Goal: Task Accomplishment & Management: Manage account settings

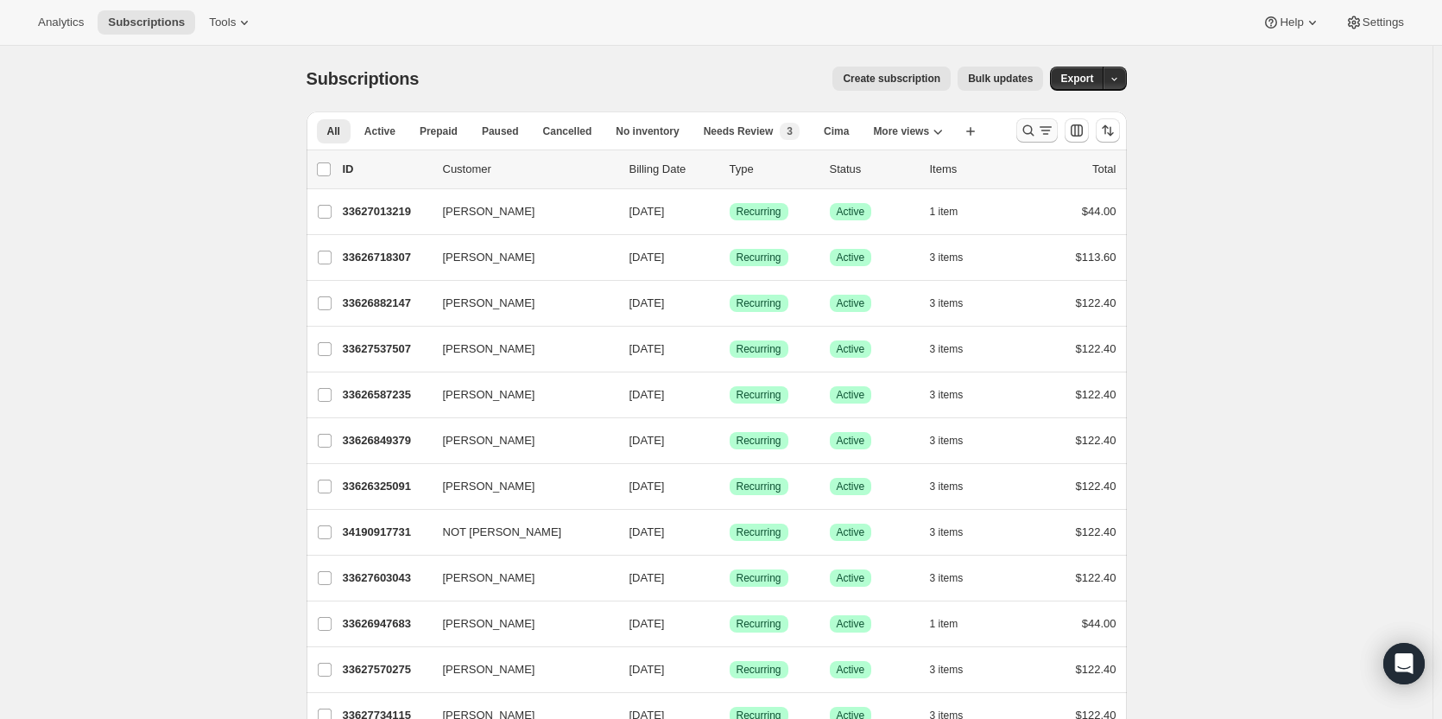
click at [1028, 134] on icon "Search and filter results" at bounding box center [1028, 130] width 17 height 17
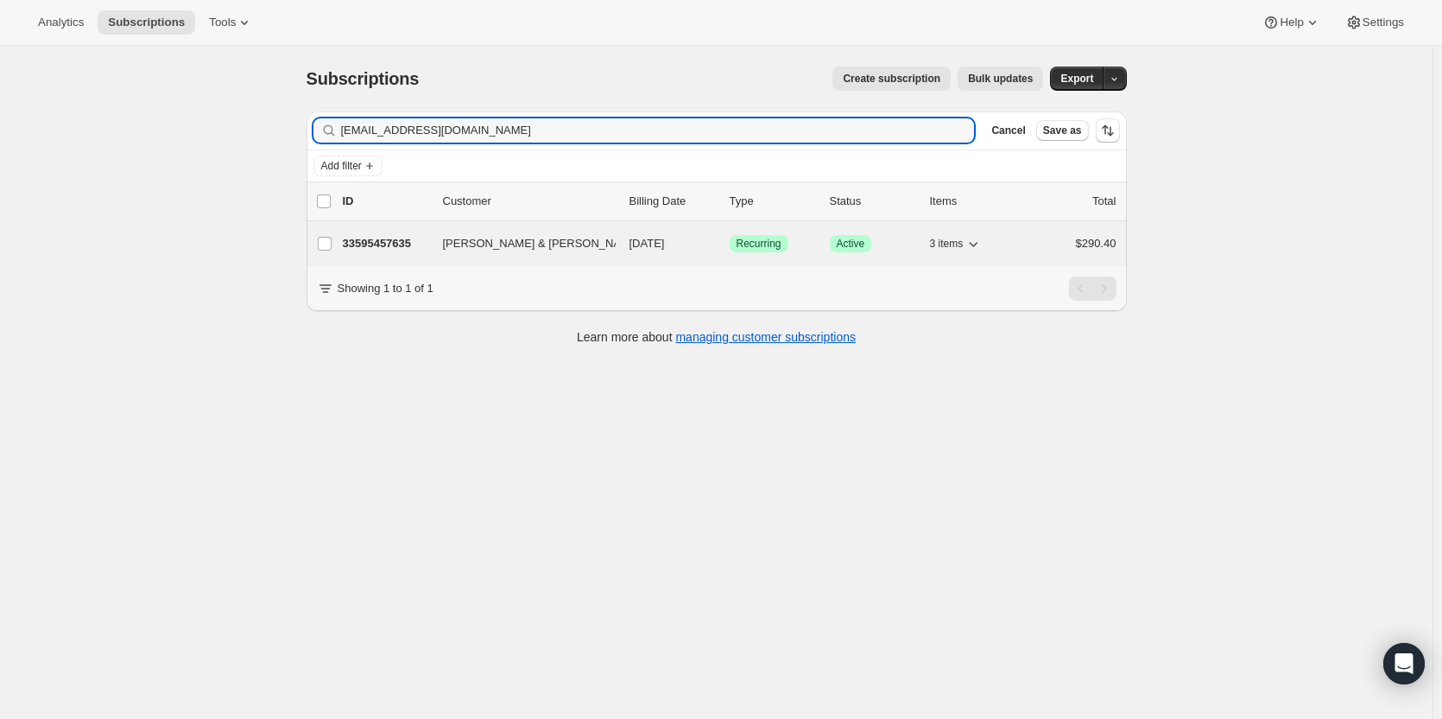
type input "vbwinectry@att.net"
click at [386, 251] on p "33595457635" at bounding box center [386, 243] width 86 height 17
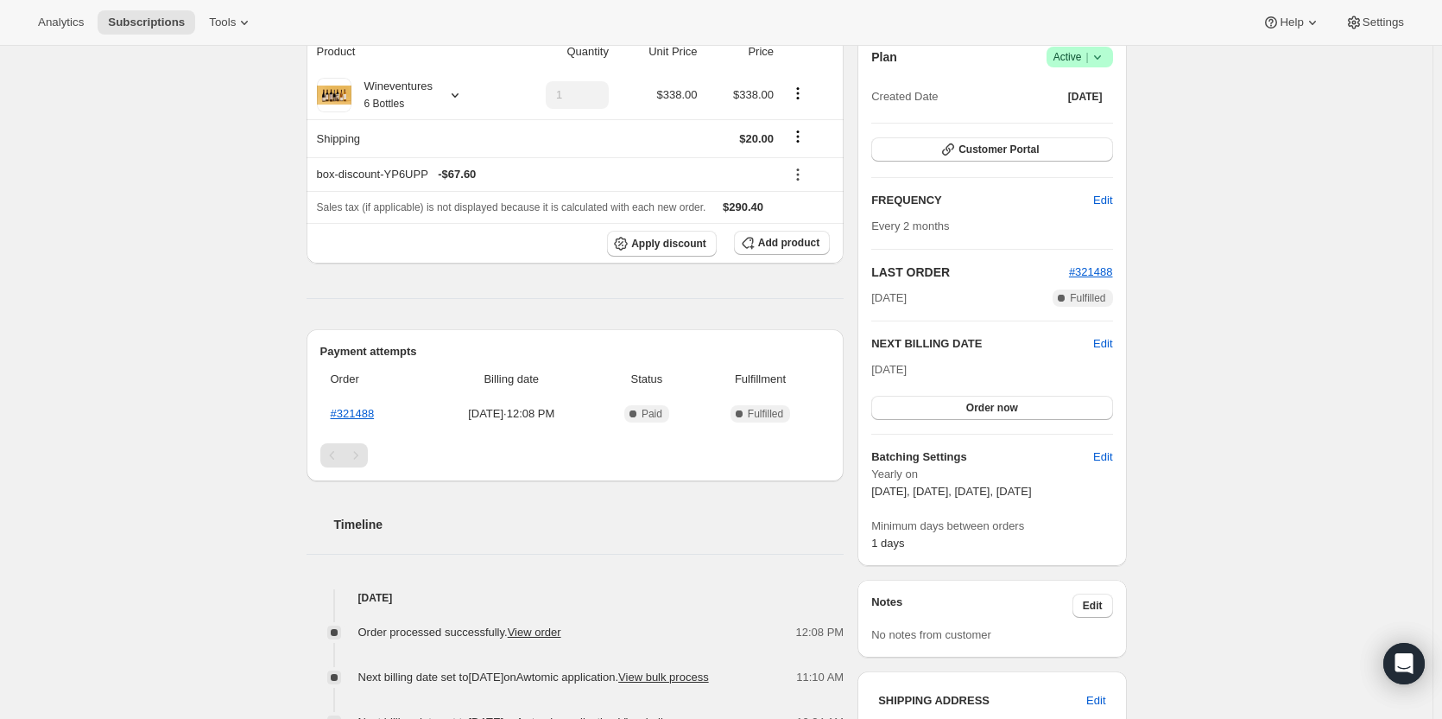
scroll to position [173, 0]
click at [1029, 154] on span "Customer Portal" at bounding box center [999, 149] width 80 height 14
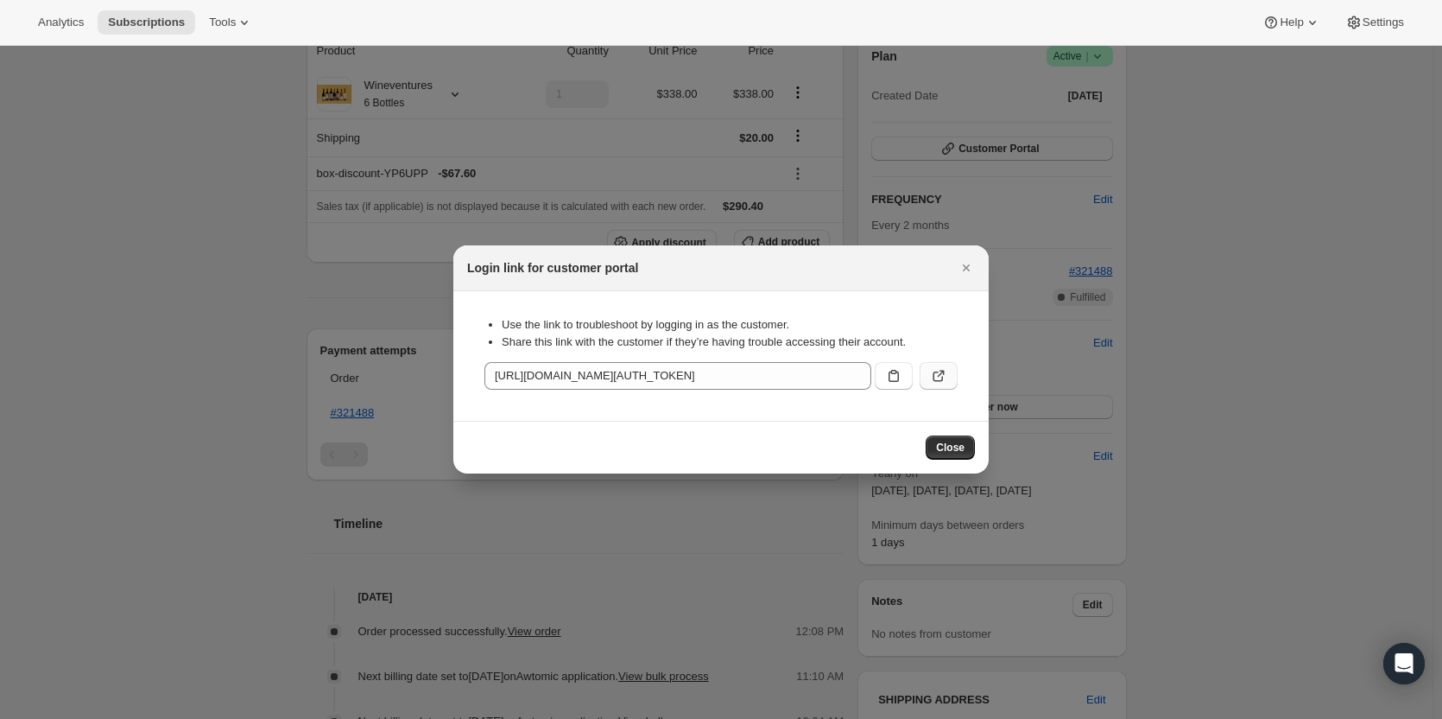
click at [948, 379] on button ":rcc:" at bounding box center [939, 376] width 38 height 28
click at [969, 269] on icon "Close" at bounding box center [966, 267] width 7 height 7
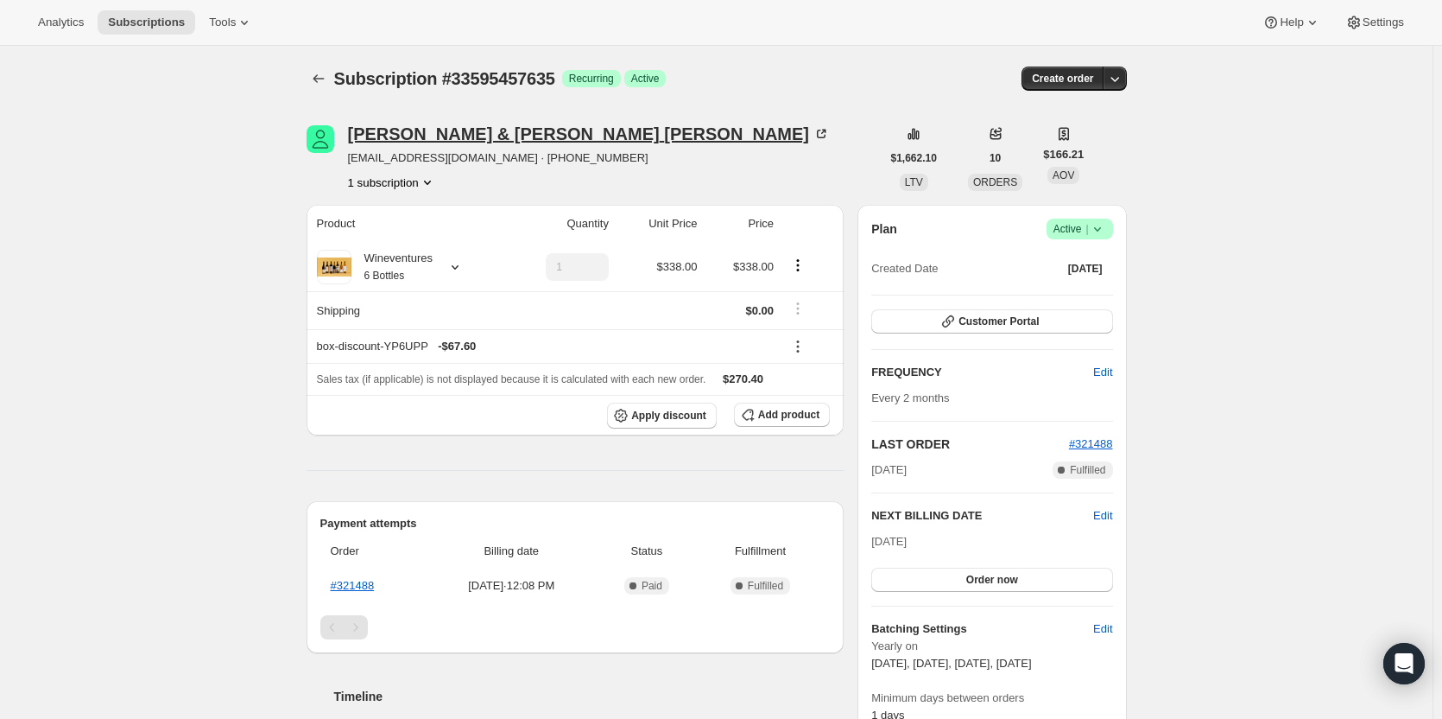
click at [473, 125] on div "Vicki & John Bullock" at bounding box center [589, 133] width 483 height 17
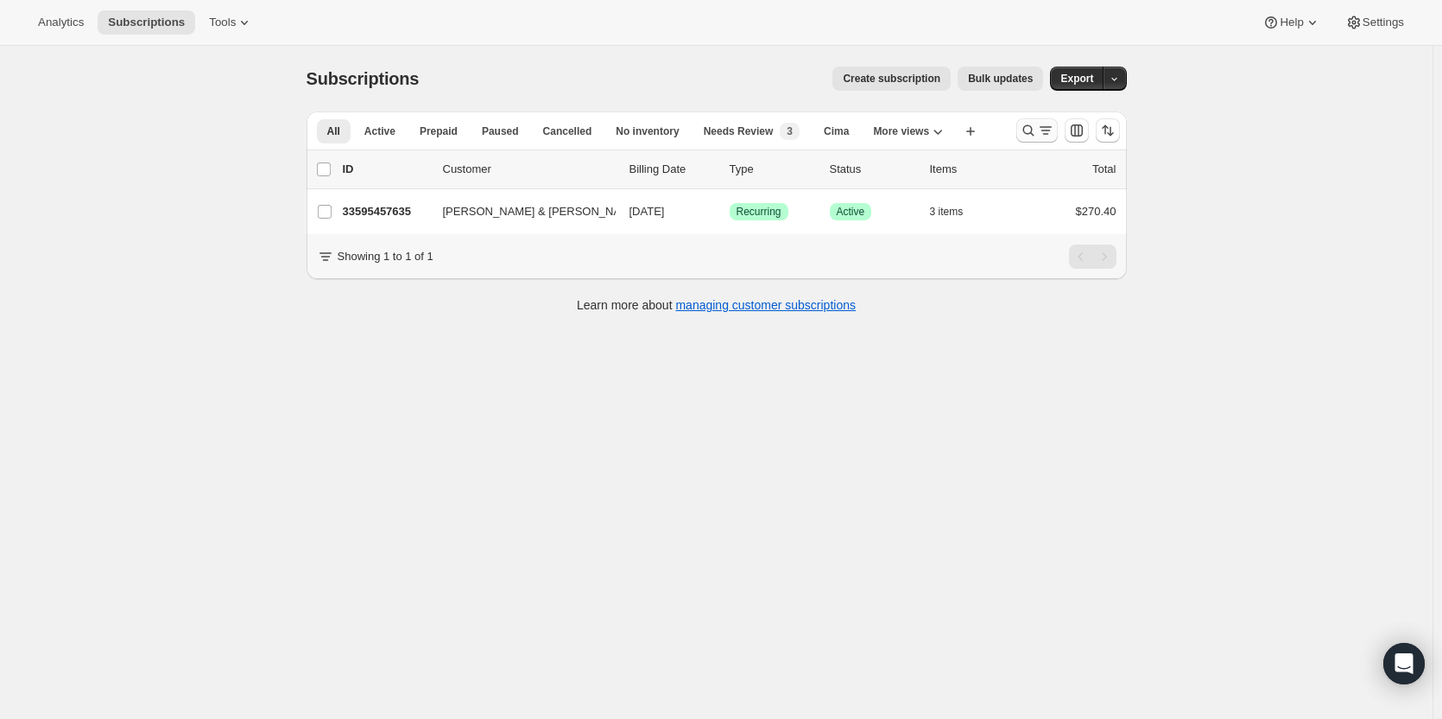
click at [1037, 136] on icon "Search and filter results" at bounding box center [1028, 130] width 17 height 17
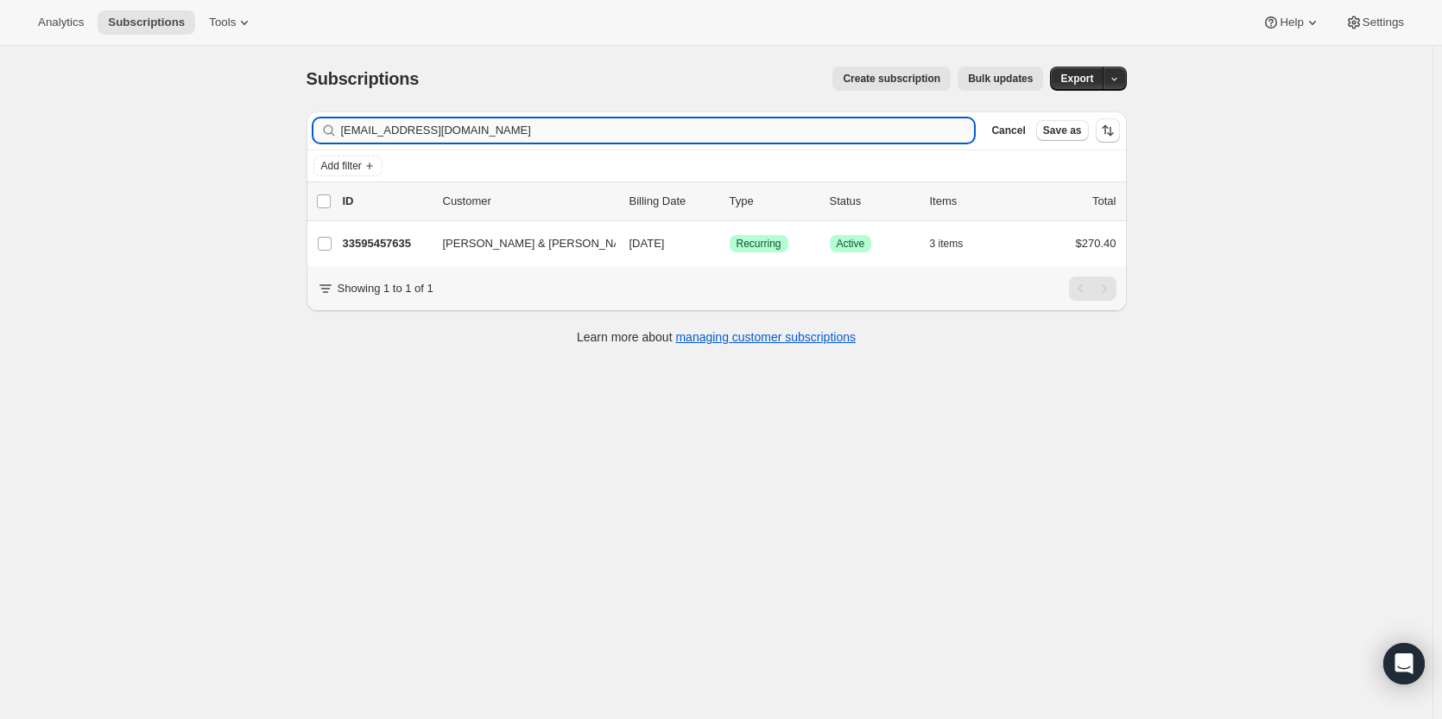
click at [744, 136] on input "vbwinectry@att.net" at bounding box center [658, 130] width 634 height 24
click at [1012, 124] on span "Cancel" at bounding box center [1008, 131] width 34 height 14
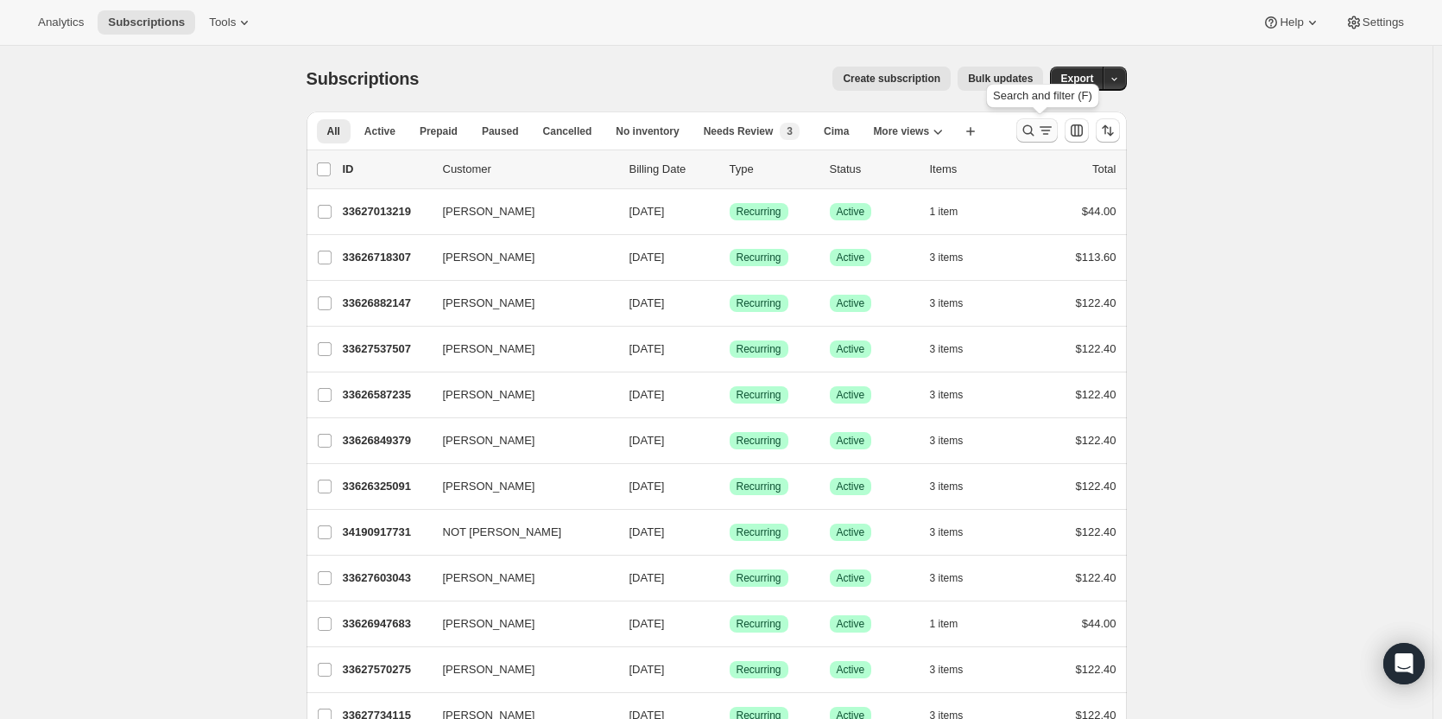
click at [1036, 131] on icon "Search and filter results" at bounding box center [1028, 130] width 17 height 17
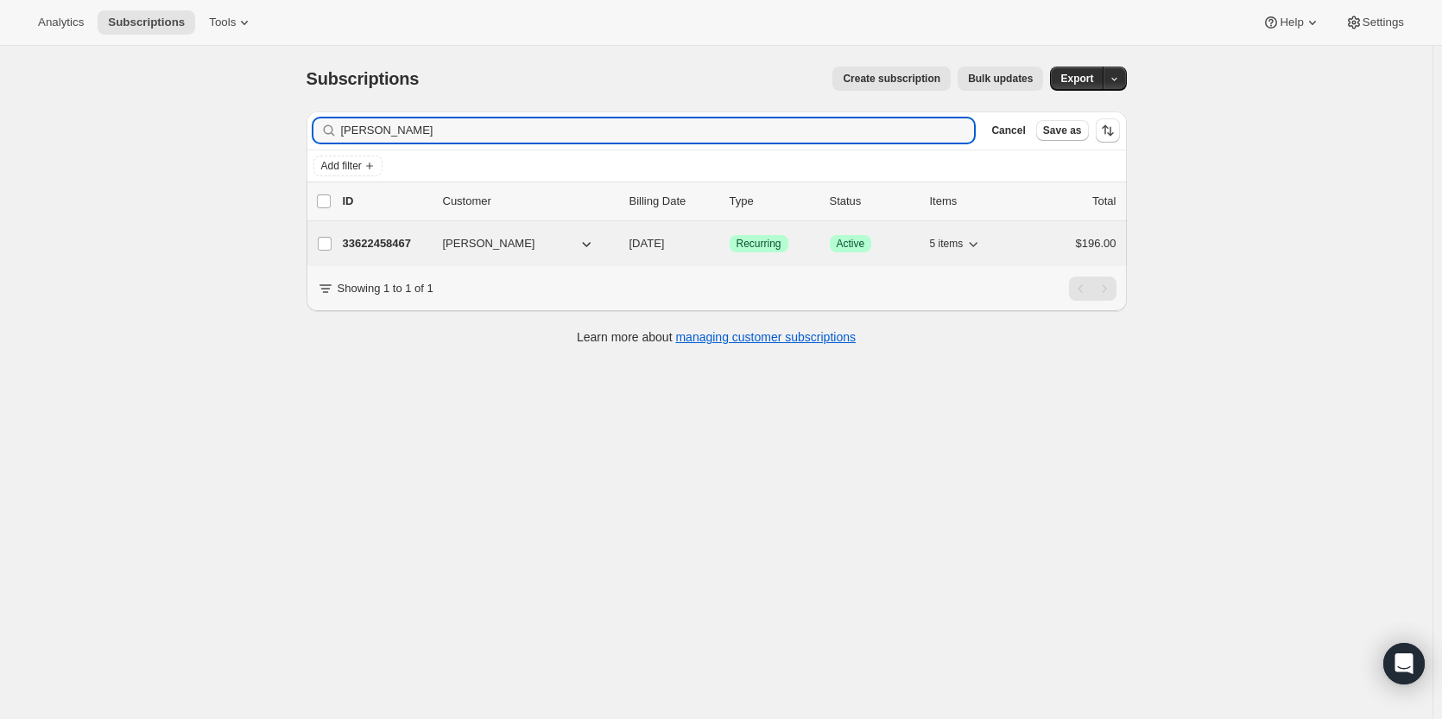
type input "Ellen Smyth"
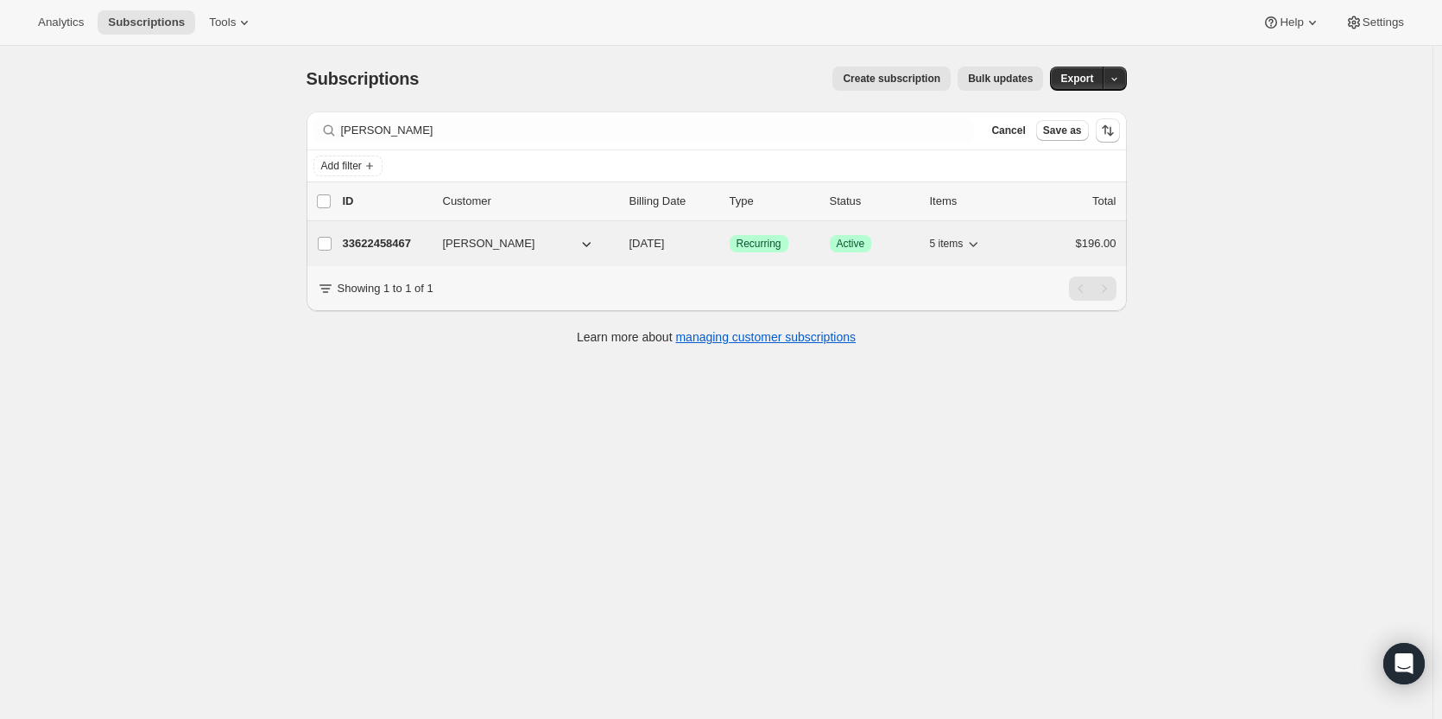
click at [410, 243] on p "33622458467" at bounding box center [386, 243] width 86 height 17
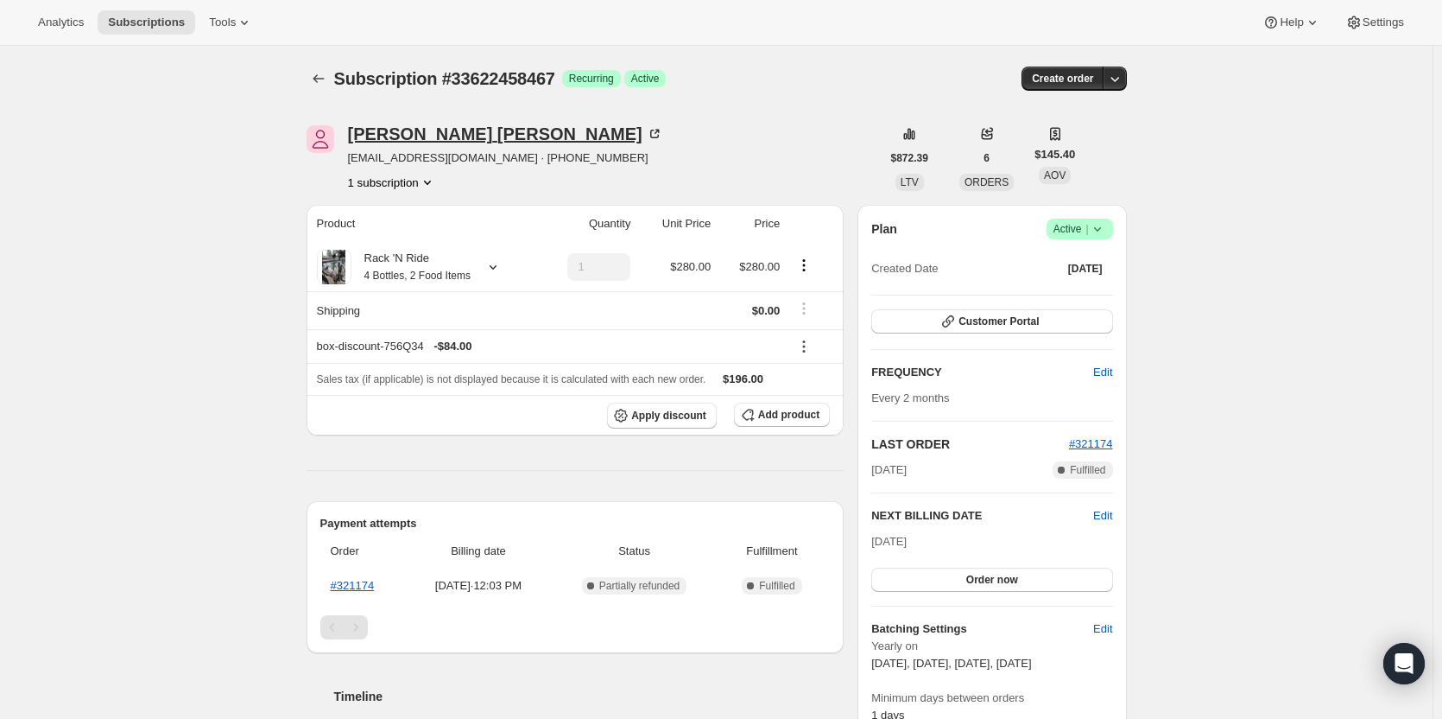
click at [437, 136] on div "Ellen Smyth" at bounding box center [505, 133] width 315 height 17
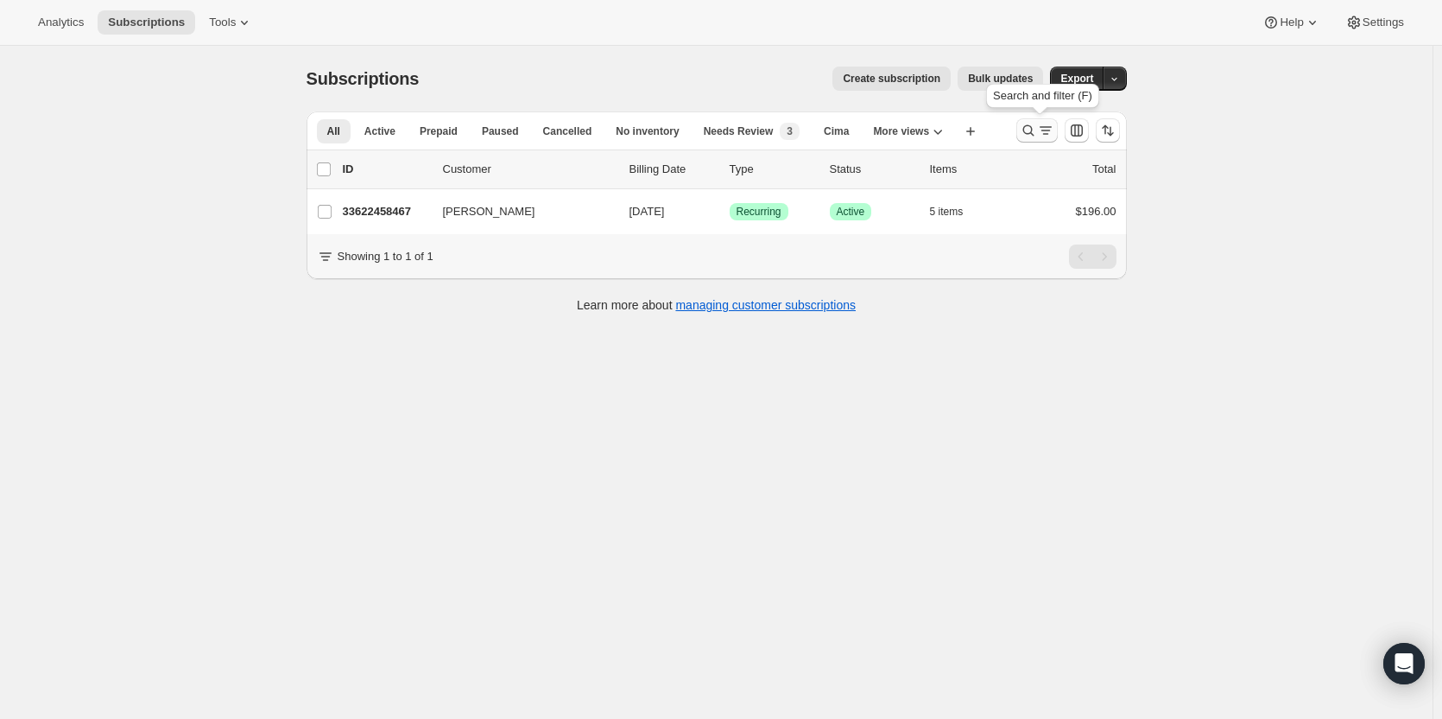
click at [1020, 130] on button "Search and filter results" at bounding box center [1037, 130] width 41 height 24
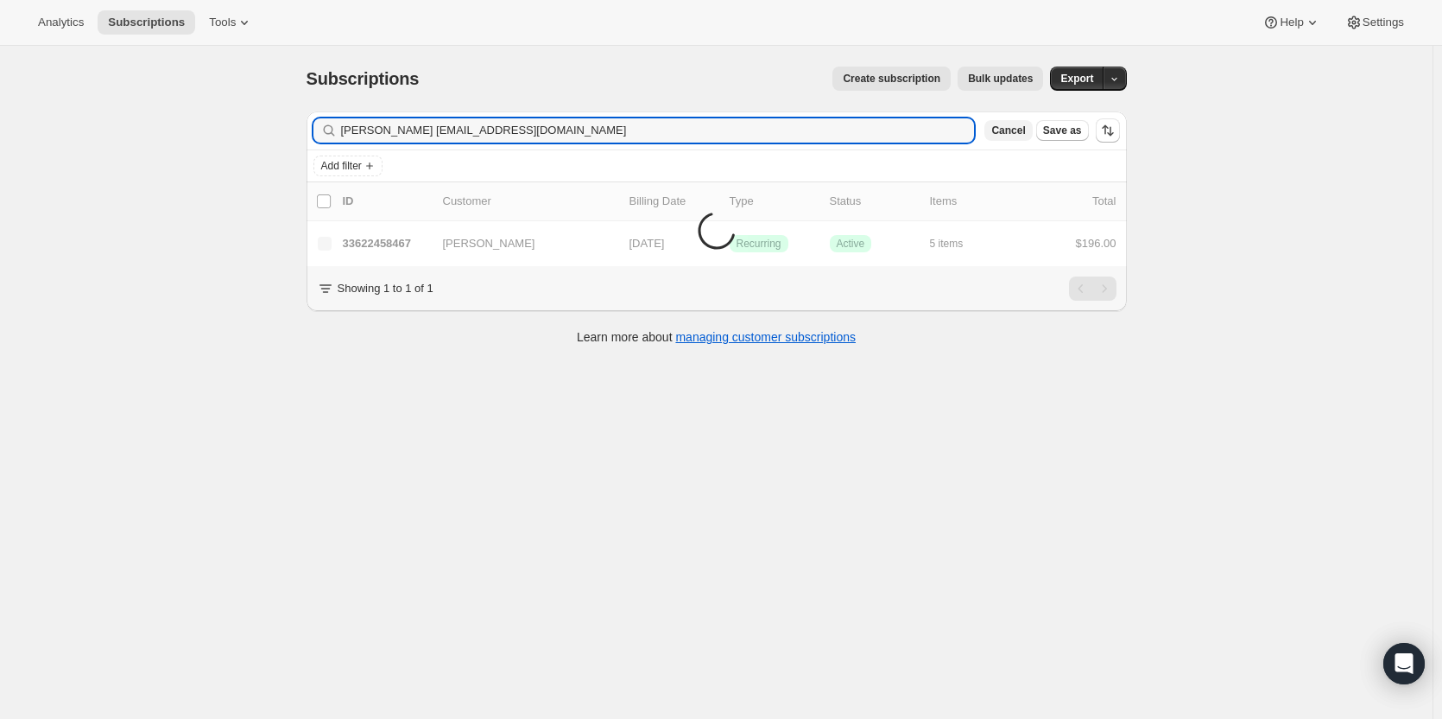
type input "Ellen Smyth rbrew0316@gmail.com"
click at [1008, 131] on span "Cancel" at bounding box center [1008, 131] width 34 height 14
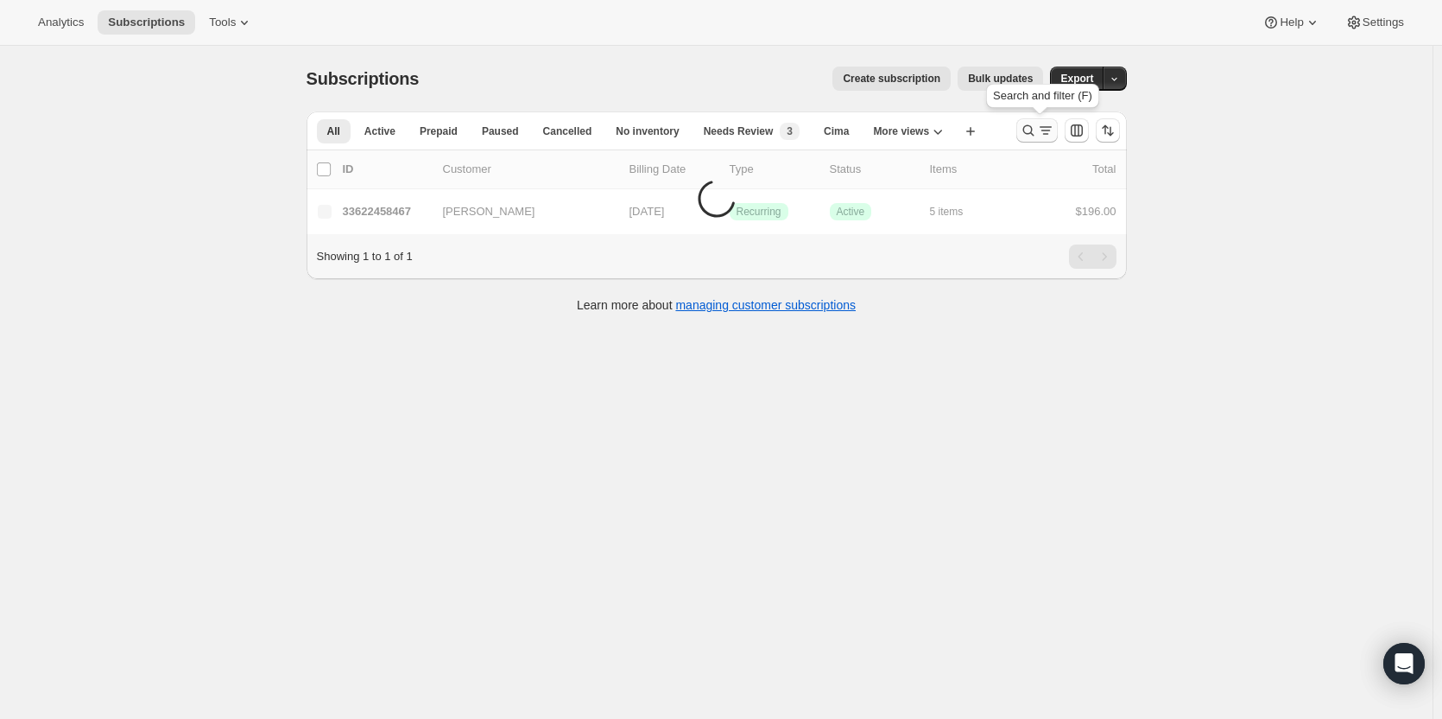
click at [1031, 128] on icon "Search and filter results" at bounding box center [1028, 130] width 17 height 17
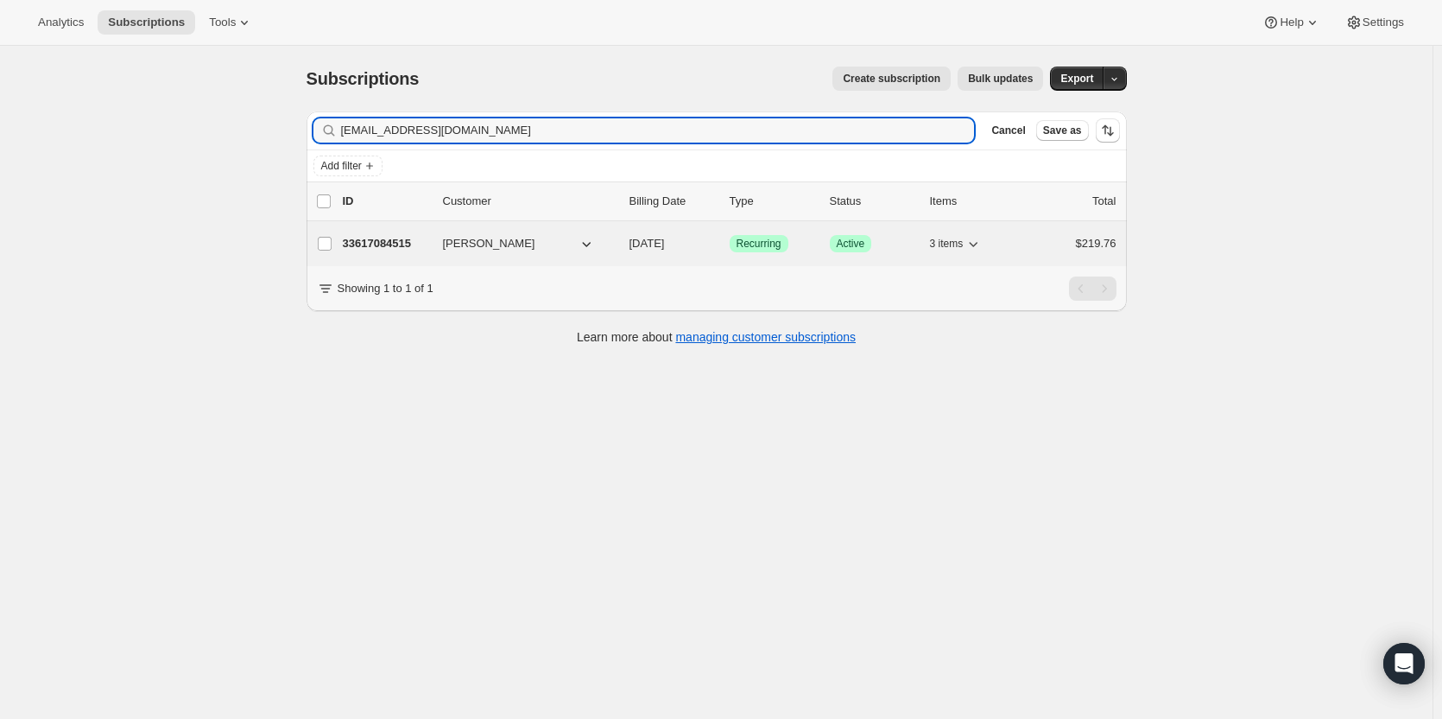
type input "rbrew0316@gmail.com"
click at [409, 246] on p "33617084515" at bounding box center [386, 243] width 86 height 17
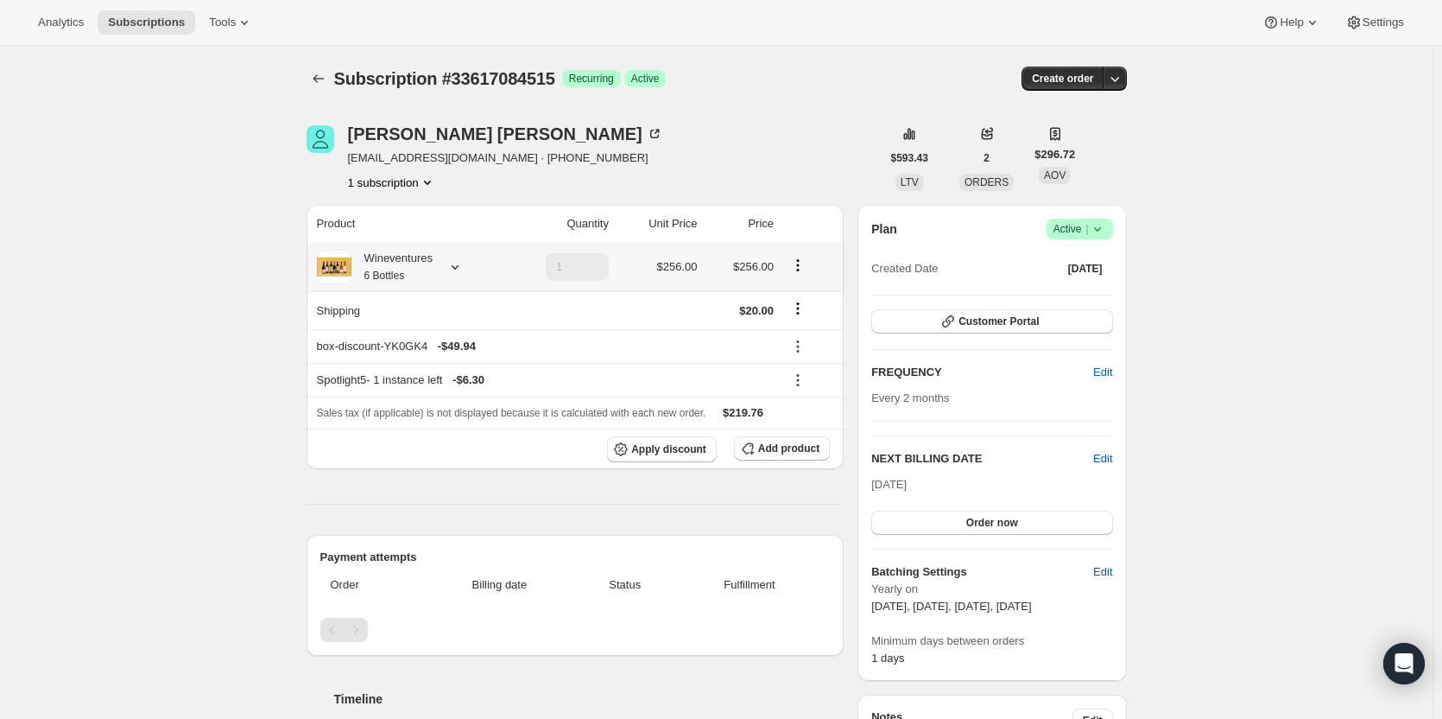
click at [387, 278] on small "6 Bottles" at bounding box center [384, 275] width 41 height 12
click at [403, 273] on small "6 Bottles" at bounding box center [384, 275] width 41 height 12
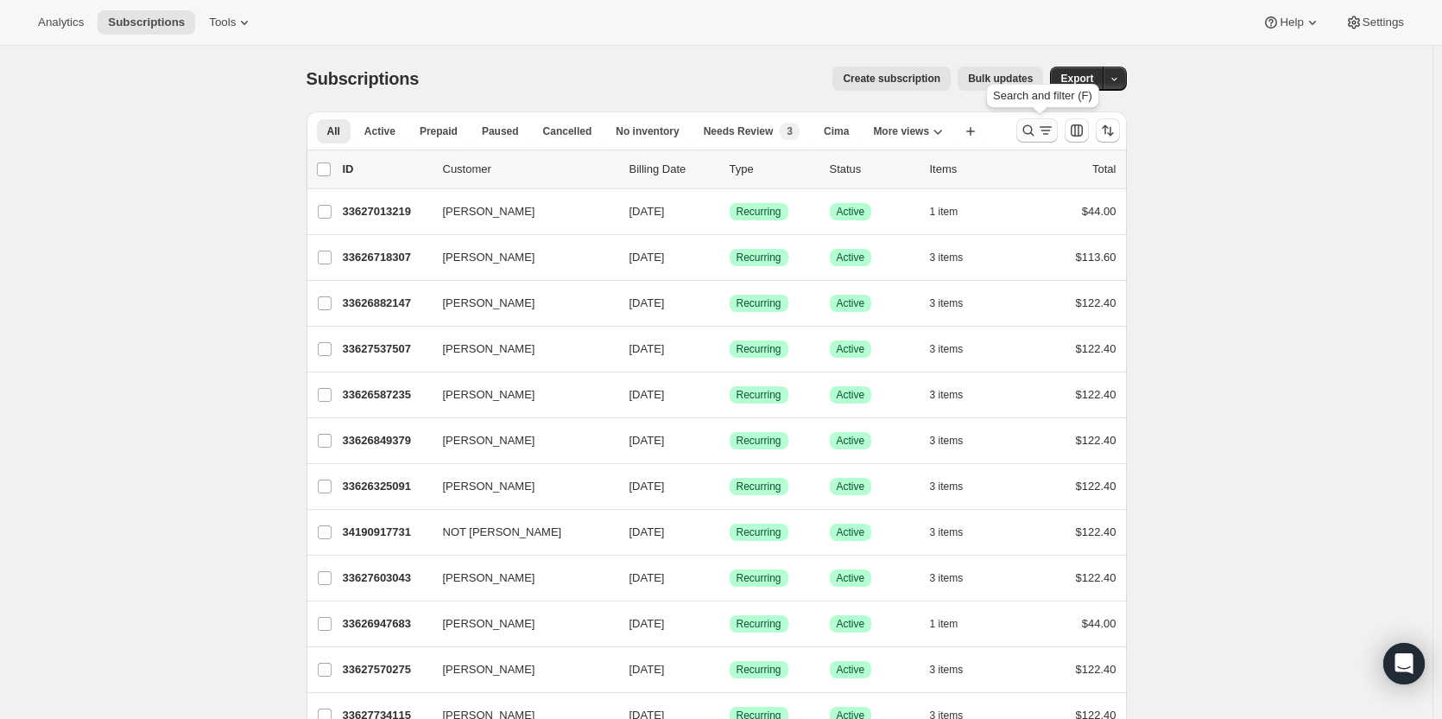
click at [1036, 134] on icon "Search and filter results" at bounding box center [1028, 130] width 17 height 17
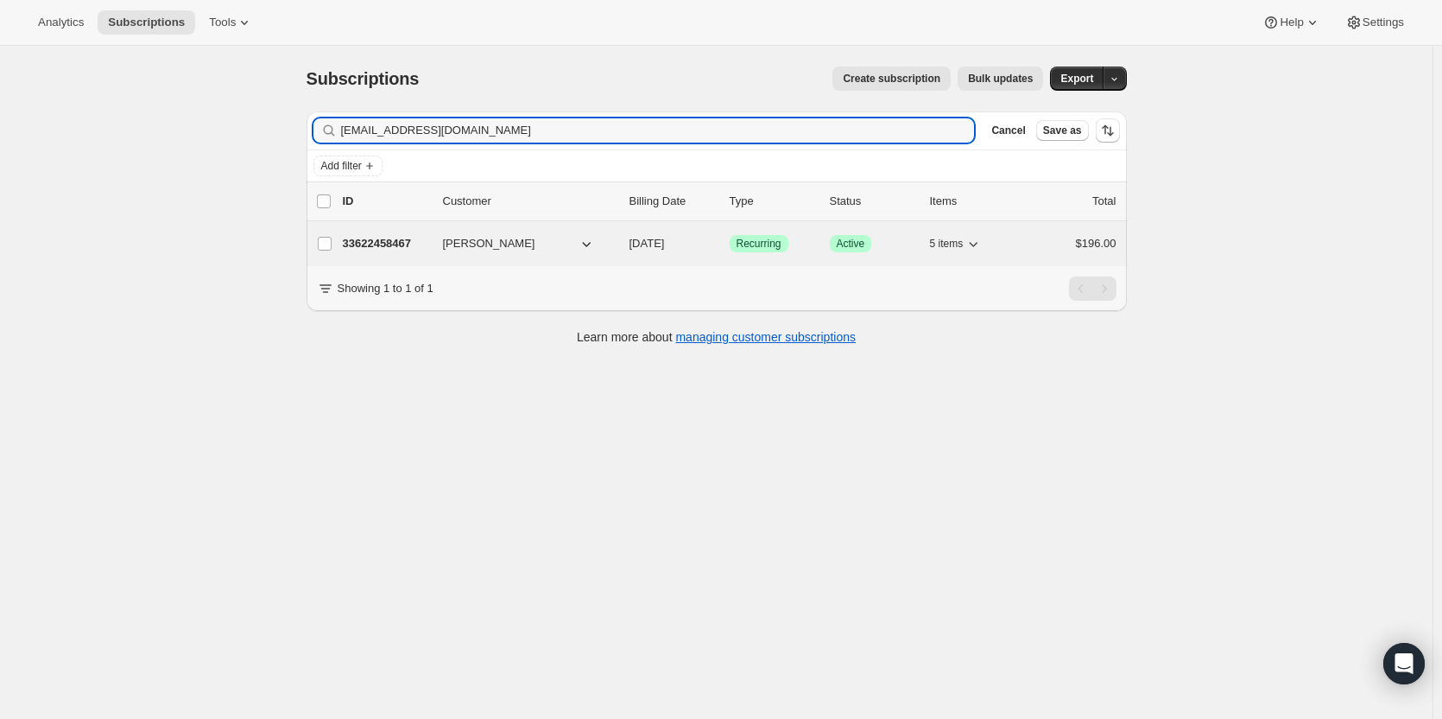
type input "ellensmythstaples@gmail.com"
click at [376, 250] on p "33622458467" at bounding box center [386, 243] width 86 height 17
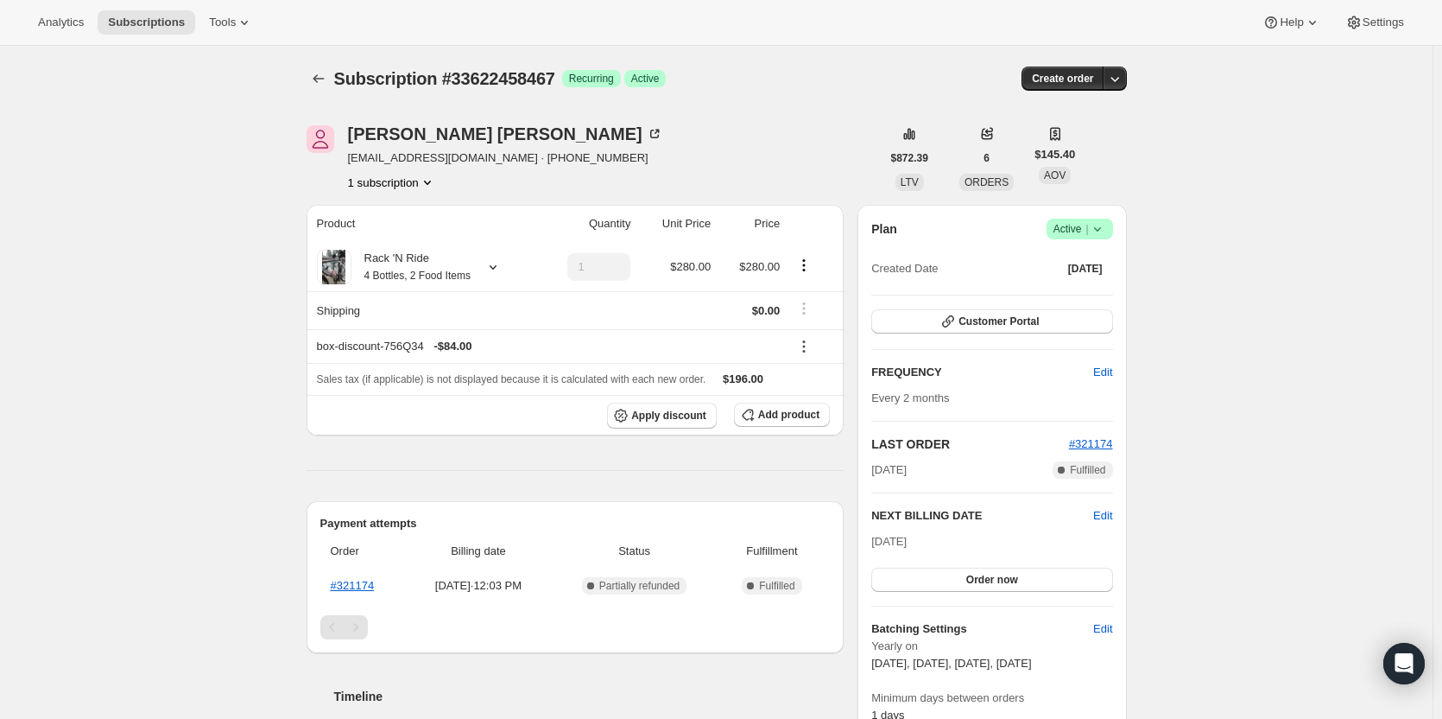
scroll to position [173, 0]
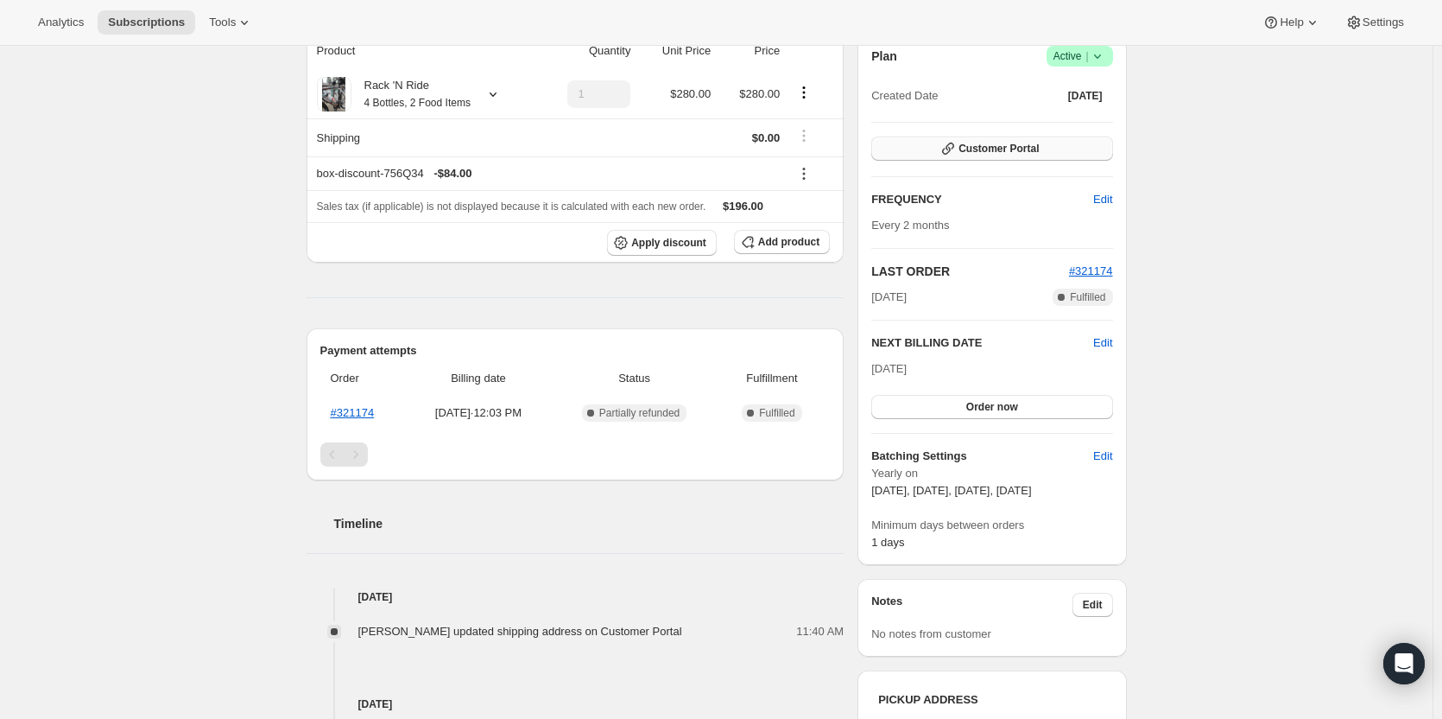
click at [1006, 143] on span "Customer Portal" at bounding box center [999, 149] width 80 height 14
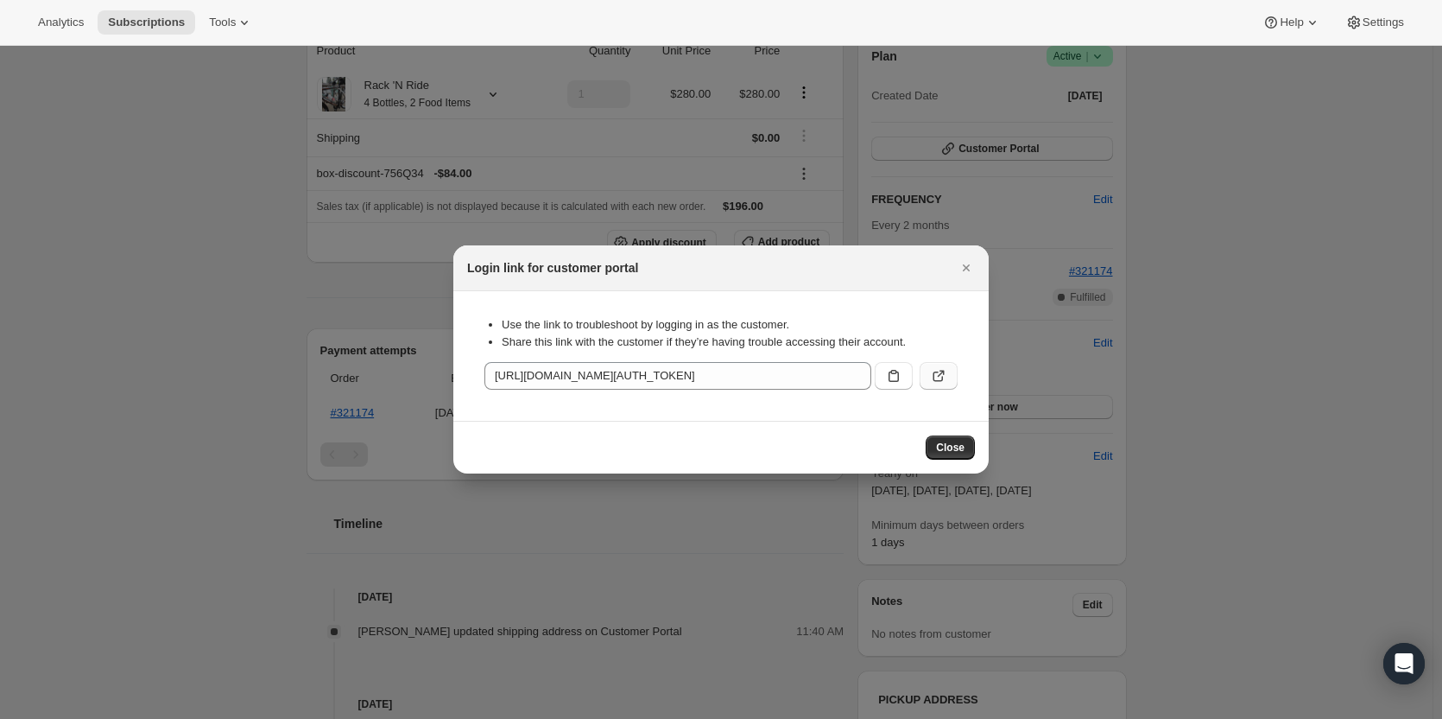
click at [948, 376] on button ":rc7:" at bounding box center [939, 376] width 38 height 28
click at [971, 269] on icon "Close" at bounding box center [966, 267] width 17 height 17
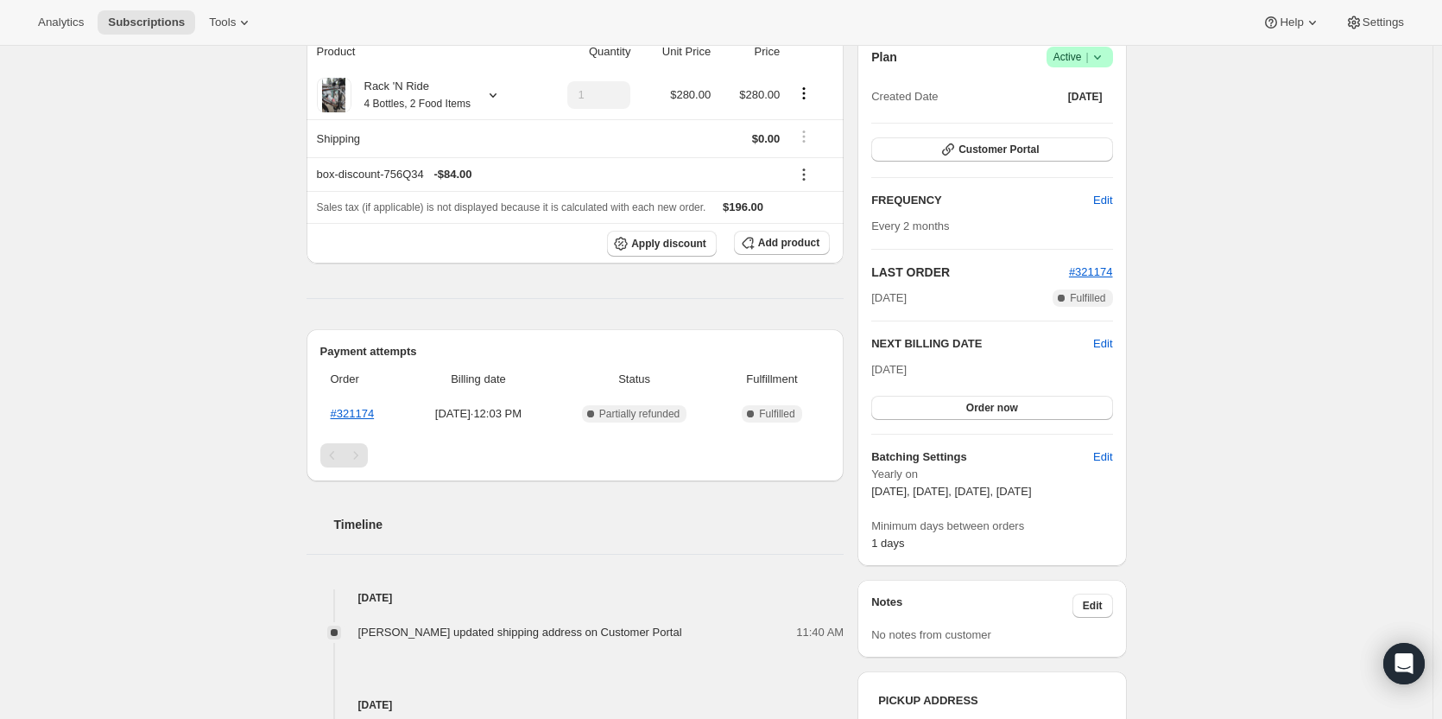
scroll to position [0, 0]
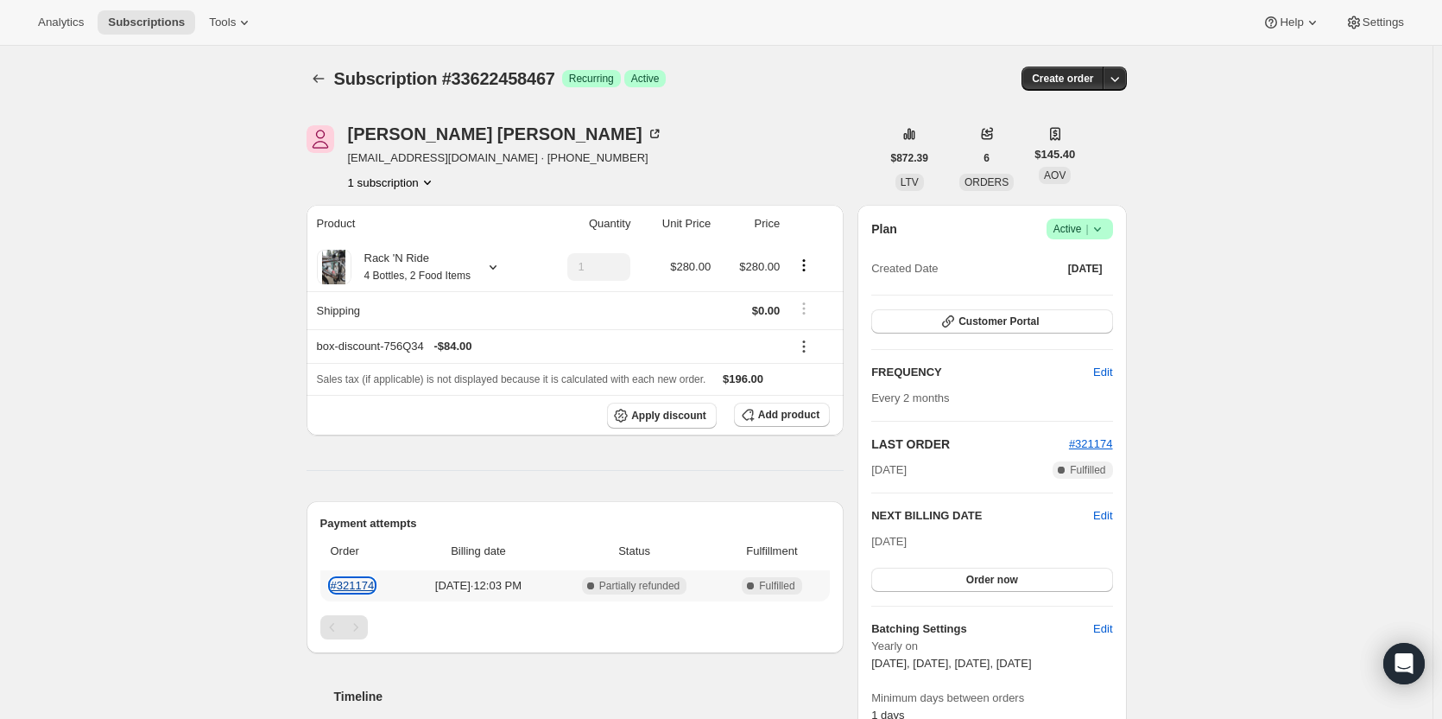
click at [364, 582] on link "#321174" at bounding box center [353, 585] width 44 height 13
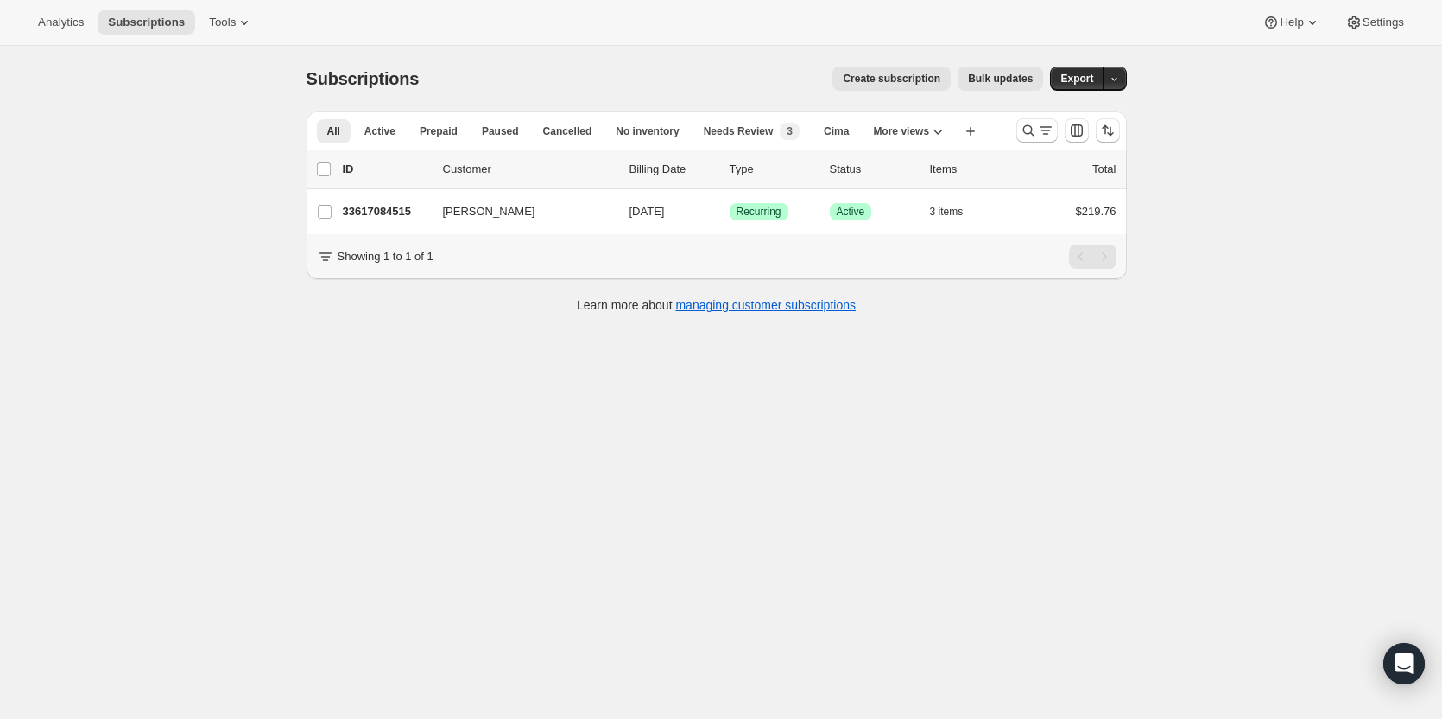
click at [1034, 143] on div at bounding box center [1068, 130] width 117 height 35
click at [1029, 138] on icon "Search and filter results" at bounding box center [1028, 130] width 17 height 17
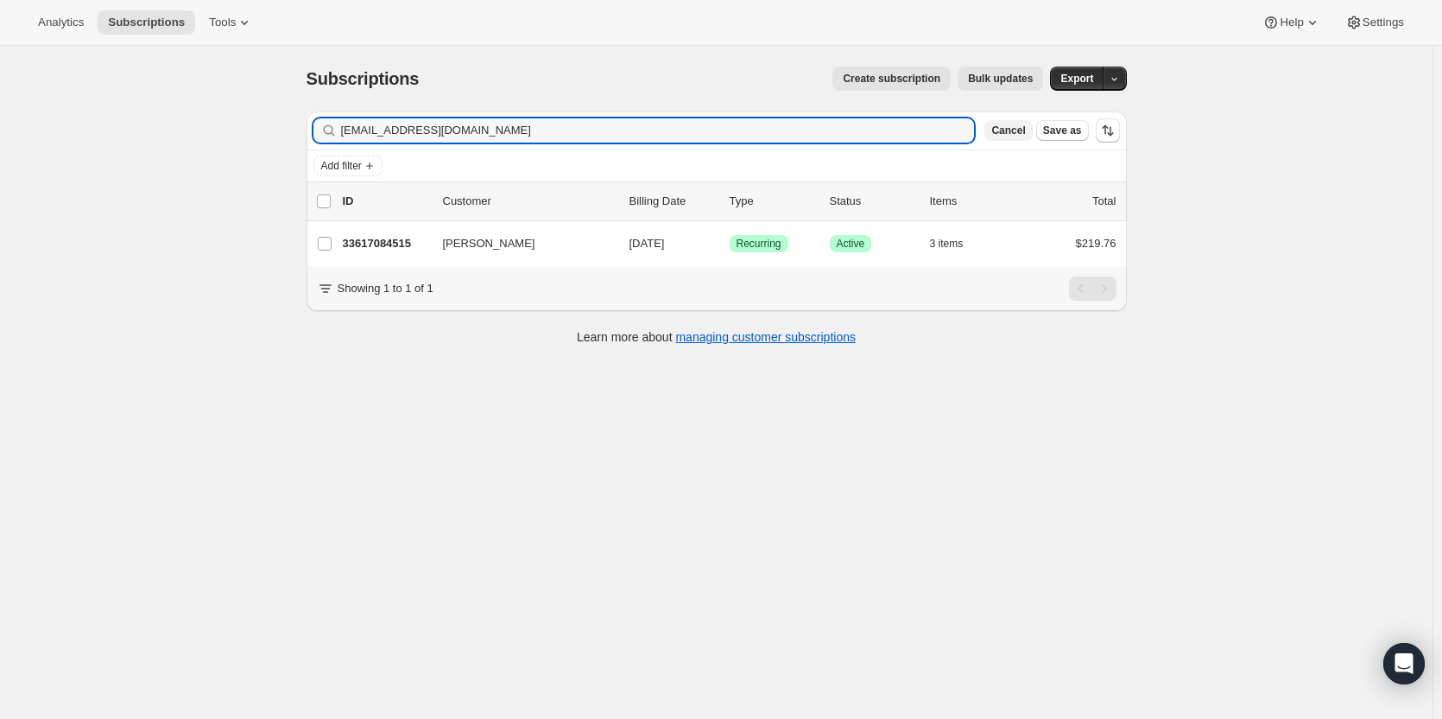
click at [1029, 138] on button "Cancel" at bounding box center [1009, 130] width 48 height 21
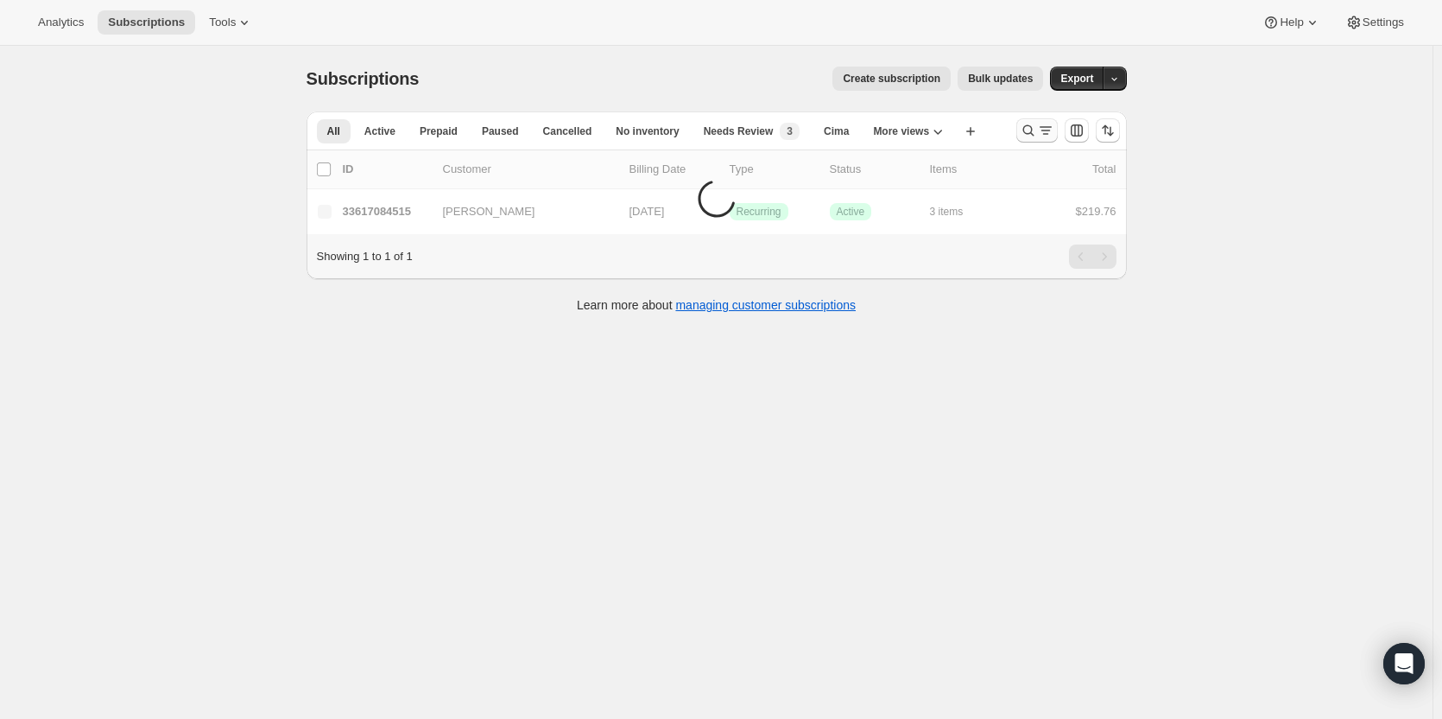
click at [1029, 136] on icon "Search and filter results" at bounding box center [1028, 130] width 17 height 17
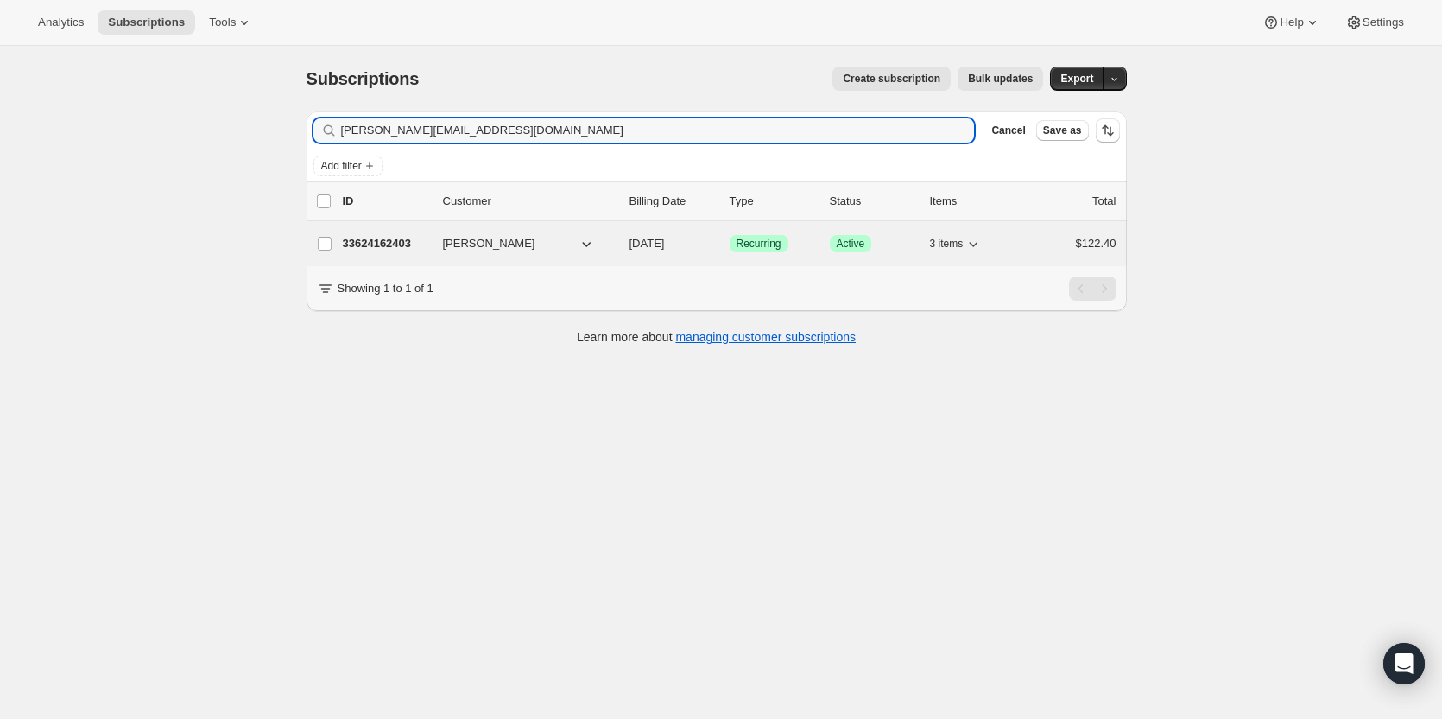
type input "barry_n_adam@yahoo.com"
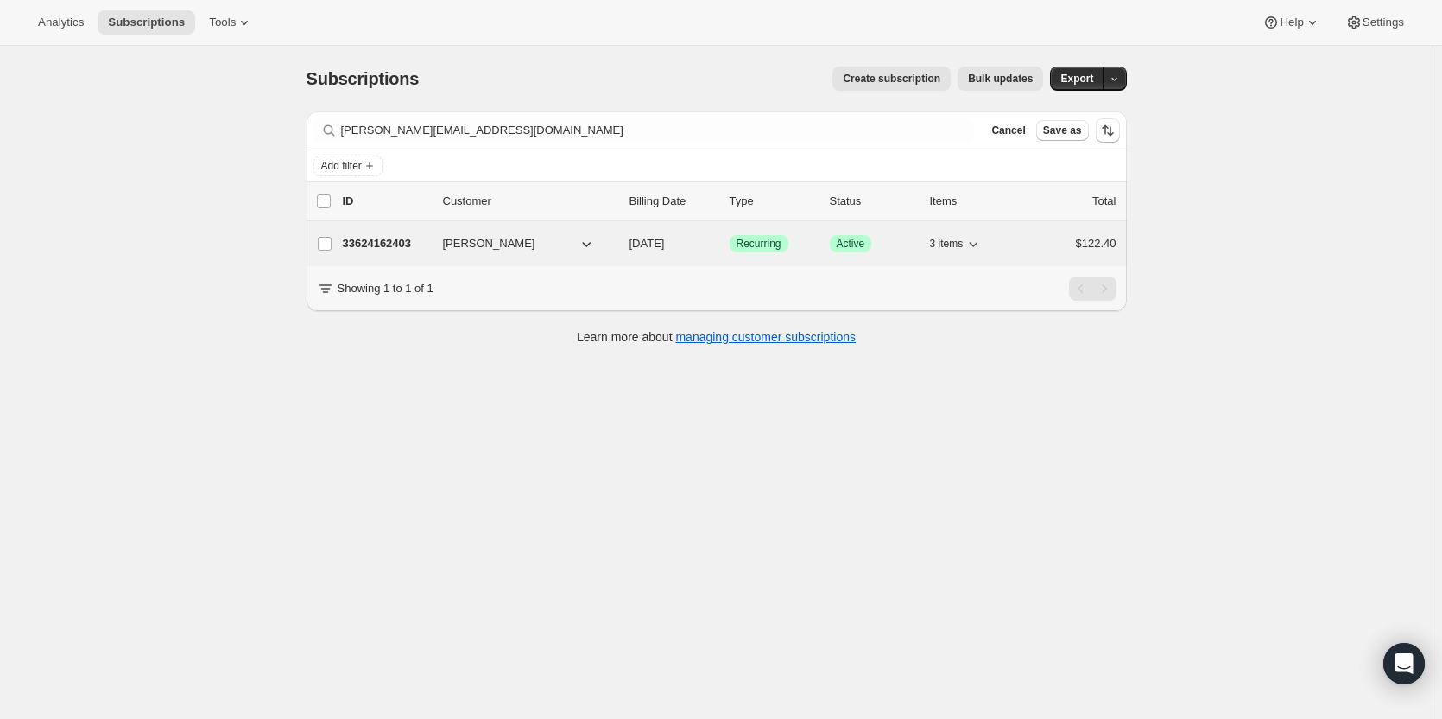
click at [376, 232] on div "33624162403 Barry Adam 12/15/2025 Success Recurring Success Active 3 items $122…" at bounding box center [730, 243] width 774 height 24
